Goal: Obtain resource: Download file/media

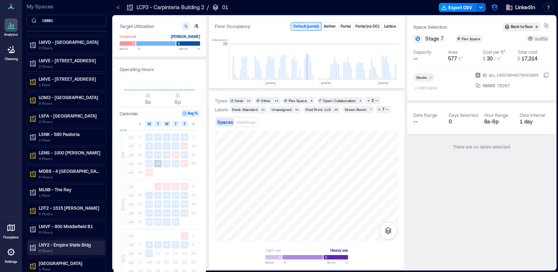
scroll to position [366, 0]
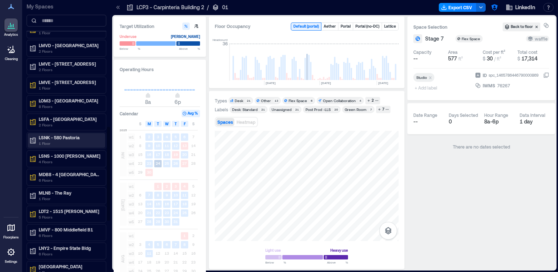
click at [90, 138] on p "LSNK - 580 Pastoria" at bounding box center [70, 138] width 62 height 6
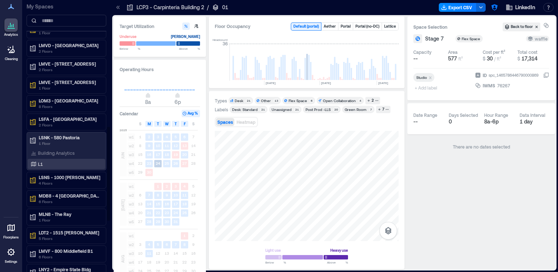
click at [74, 164] on div "L1" at bounding box center [65, 164] width 72 height 7
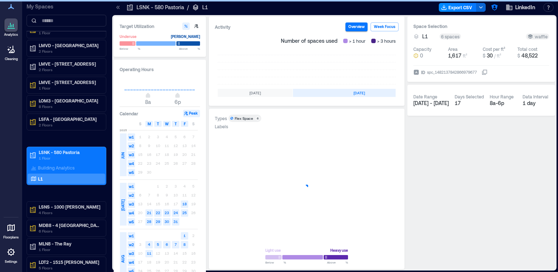
scroll to position [0, 221]
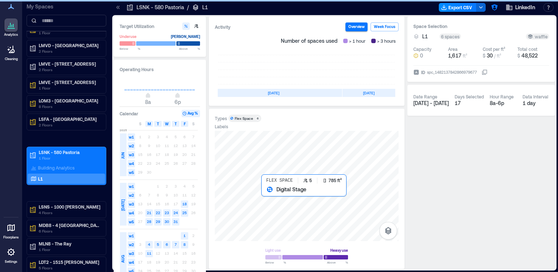
click at [271, 206] on div at bounding box center [307, 186] width 184 height 110
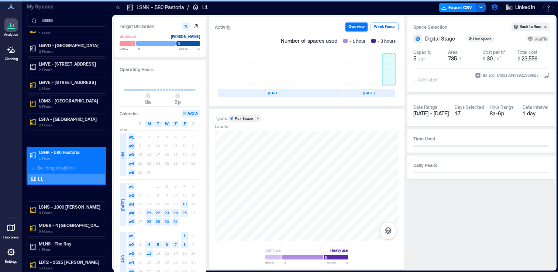
click at [386, 80] on rect at bounding box center [388, 70] width 13 height 30
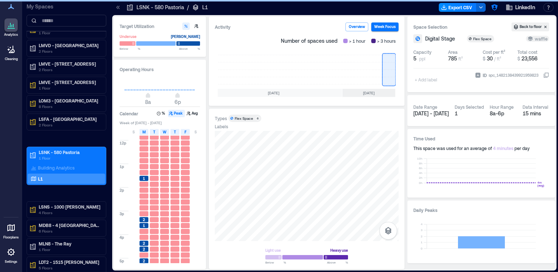
scroll to position [110, 0]
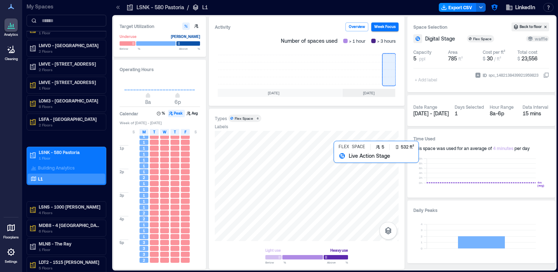
click at [351, 169] on div at bounding box center [307, 186] width 184 height 110
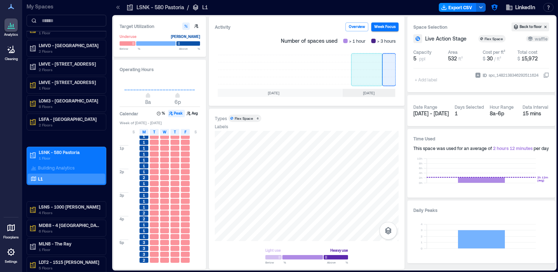
click at [373, 69] on rect at bounding box center [366, 70] width 31 height 30
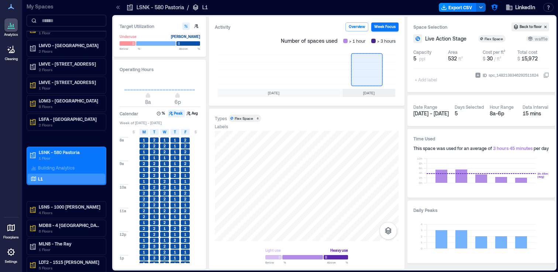
click at [372, 74] on rect at bounding box center [366, 70] width 31 height 30
click at [340, 69] on rect at bounding box center [335, 70] width 31 height 30
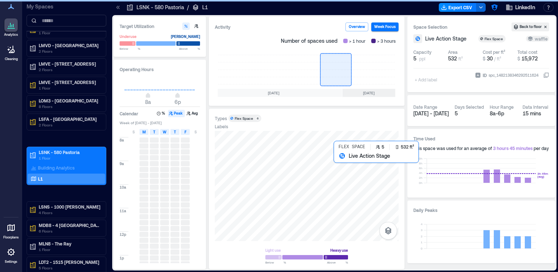
click at [347, 173] on div at bounding box center [307, 186] width 184 height 110
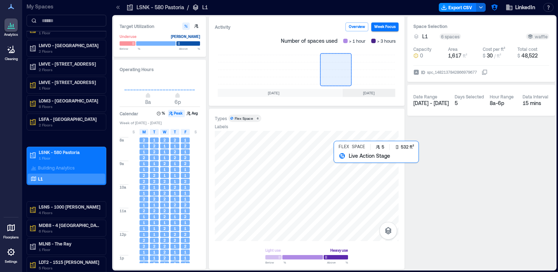
click at [343, 168] on div at bounding box center [307, 186] width 184 height 110
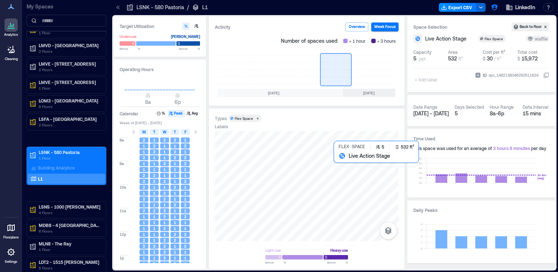
click at [343, 166] on div at bounding box center [307, 186] width 184 height 110
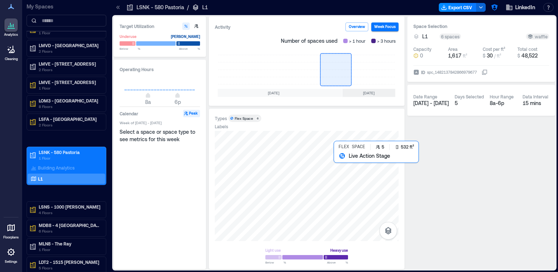
click at [343, 166] on div at bounding box center [307, 186] width 184 height 110
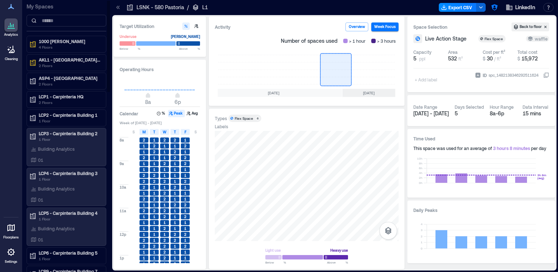
scroll to position [32, 0]
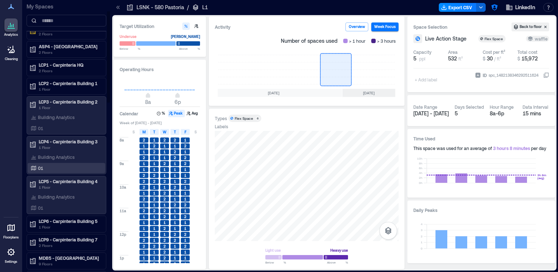
click at [80, 166] on div "01" at bounding box center [65, 168] width 72 height 7
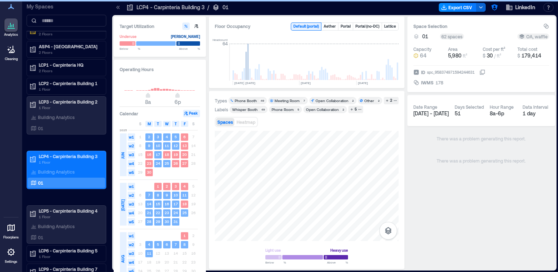
scroll to position [0, 1719]
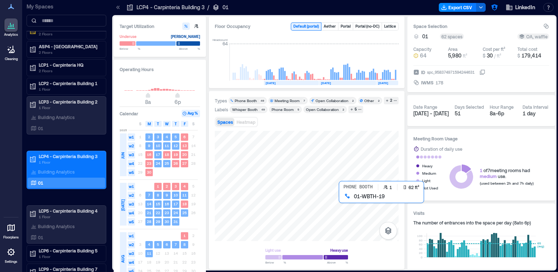
click at [344, 198] on div at bounding box center [307, 186] width 184 height 110
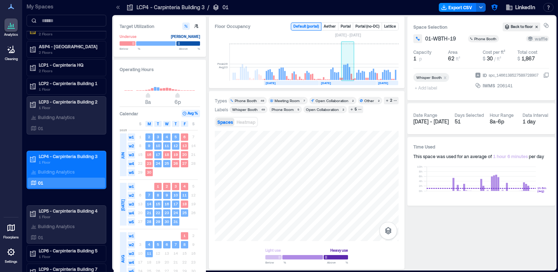
click at [349, 75] on rect at bounding box center [349, 73] width 1 height 13
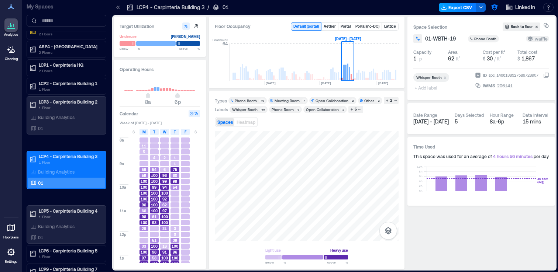
click at [449, 6] on button "Export CSV" at bounding box center [458, 7] width 38 height 9
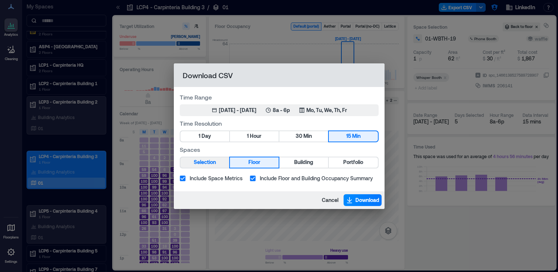
click at [201, 162] on span "Selection" at bounding box center [205, 162] width 22 height 9
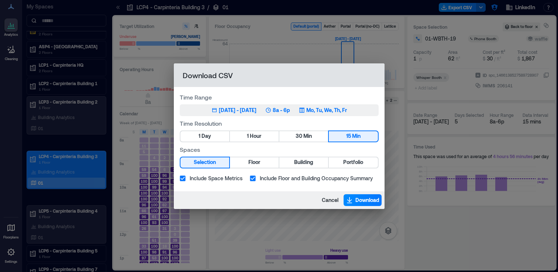
click at [236, 110] on div "[DATE] - [DATE]" at bounding box center [238, 110] width 38 height 7
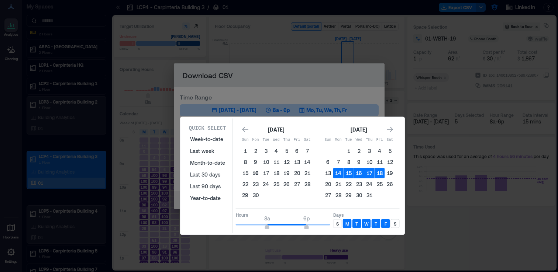
click at [259, 173] on button "16" at bounding box center [256, 173] width 10 height 10
click at [277, 172] on button "18" at bounding box center [276, 173] width 10 height 10
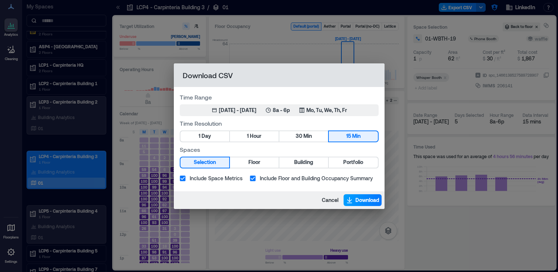
click at [357, 200] on span "Download" at bounding box center [367, 200] width 24 height 7
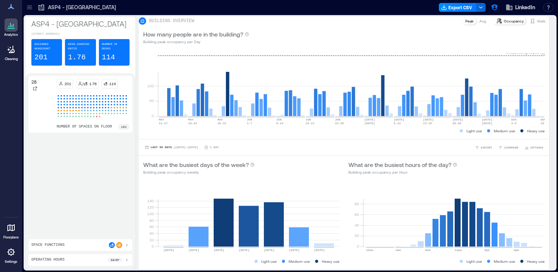
scroll to position [138, 0]
click at [29, 7] on icon at bounding box center [29, 7] width 7 height 7
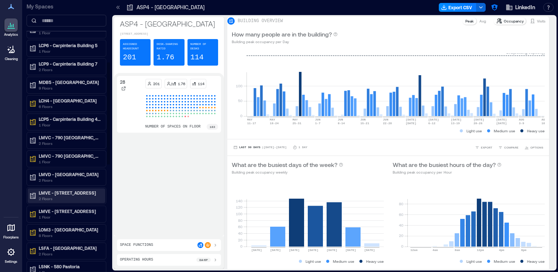
scroll to position [96, 0]
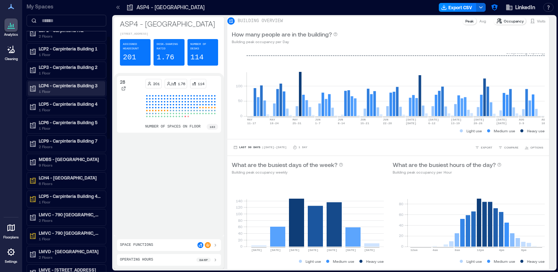
click at [56, 90] on p "1 Floor" at bounding box center [70, 92] width 62 height 6
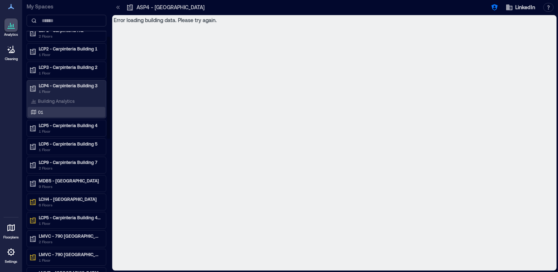
click at [51, 112] on div "01" at bounding box center [65, 111] width 72 height 7
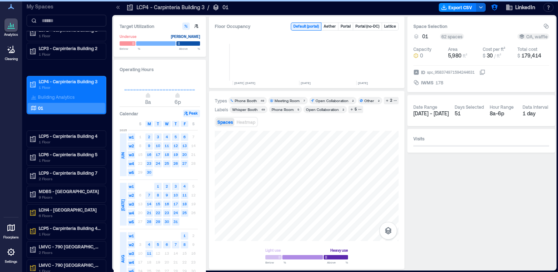
scroll to position [0, 1719]
click at [117, 8] on icon at bounding box center [117, 7] width 7 height 7
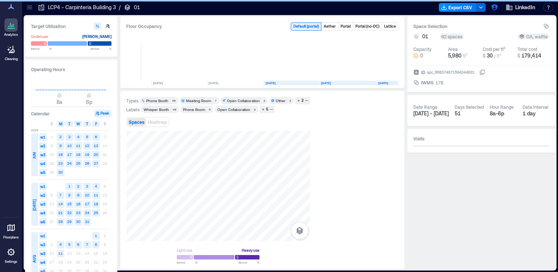
scroll to position [0, 1631]
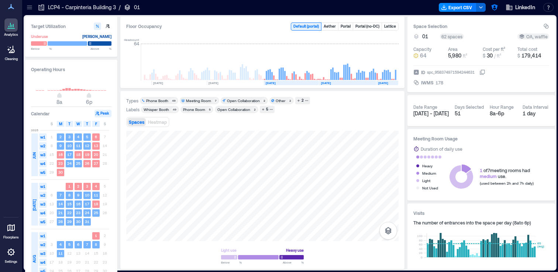
click at [14, 228] on icon at bounding box center [10, 228] width 7 height 7
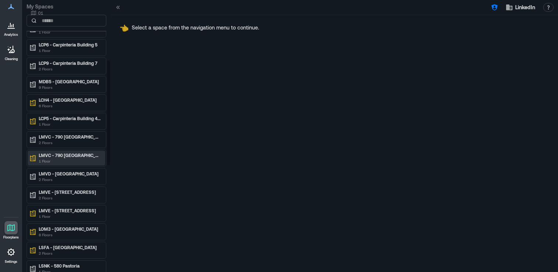
scroll to position [158, 0]
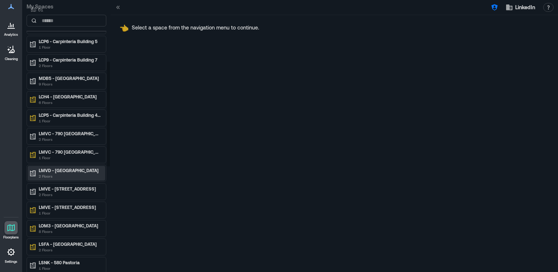
click at [77, 178] on p "2 Floors" at bounding box center [70, 176] width 62 height 6
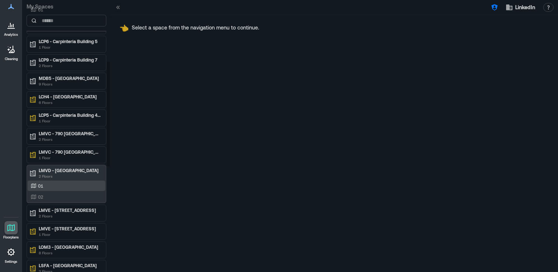
click at [47, 182] on div "01" at bounding box center [65, 185] width 72 height 7
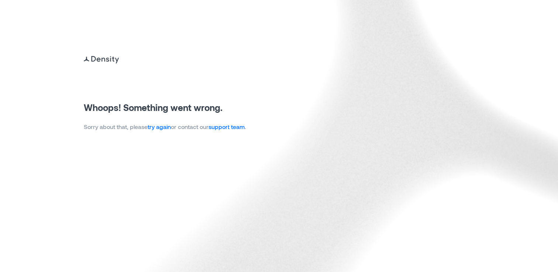
click at [166, 128] on link "try again" at bounding box center [159, 126] width 23 height 7
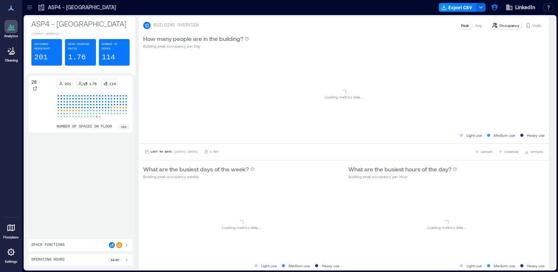
click at [13, 227] on icon at bounding box center [11, 228] width 9 height 9
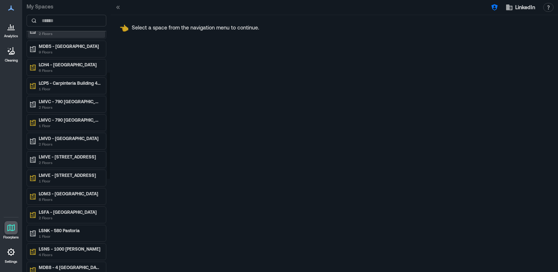
scroll to position [184, 0]
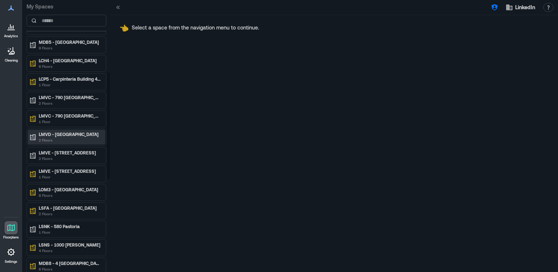
click at [80, 137] on p "LMVD - [GEOGRAPHIC_DATA]" at bounding box center [70, 134] width 62 height 6
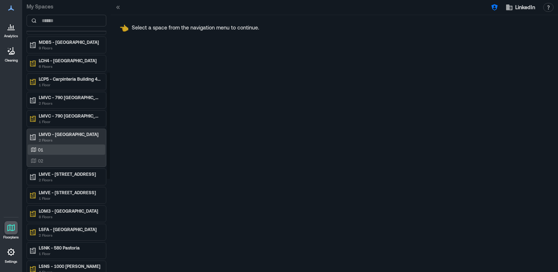
click at [67, 152] on div "01" at bounding box center [65, 149] width 72 height 7
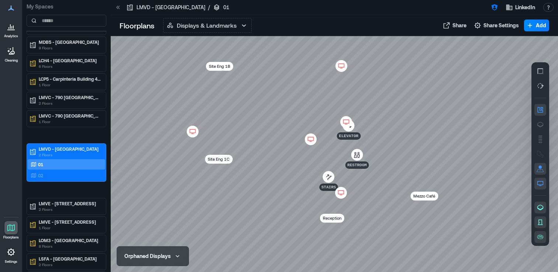
click at [311, 139] on icon at bounding box center [310, 139] width 9 height 7
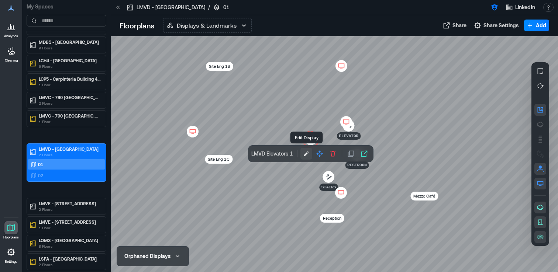
click at [305, 153] on icon "button" at bounding box center [306, 153] width 7 height 7
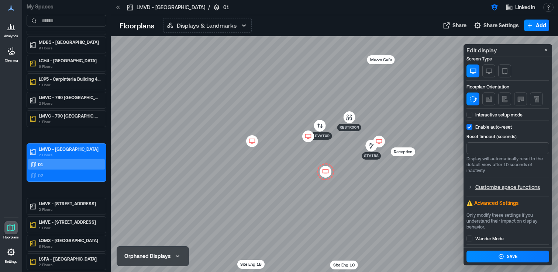
scroll to position [83, 0]
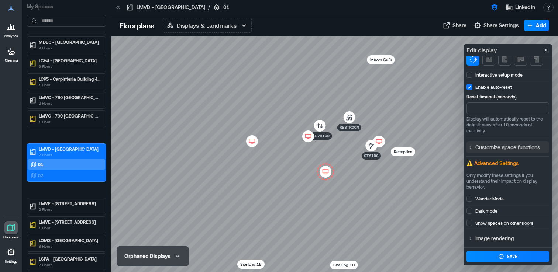
click at [491, 149] on p "Customize space functions" at bounding box center [511, 147] width 73 height 9
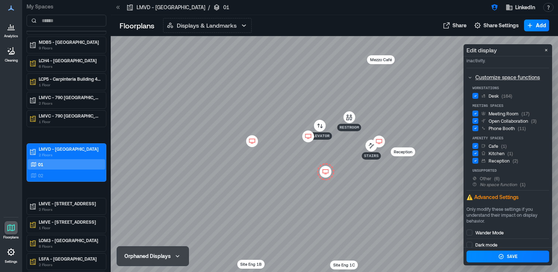
scroll to position [187, 0]
